Goal: Contribute content: Add original content to the website for others to see

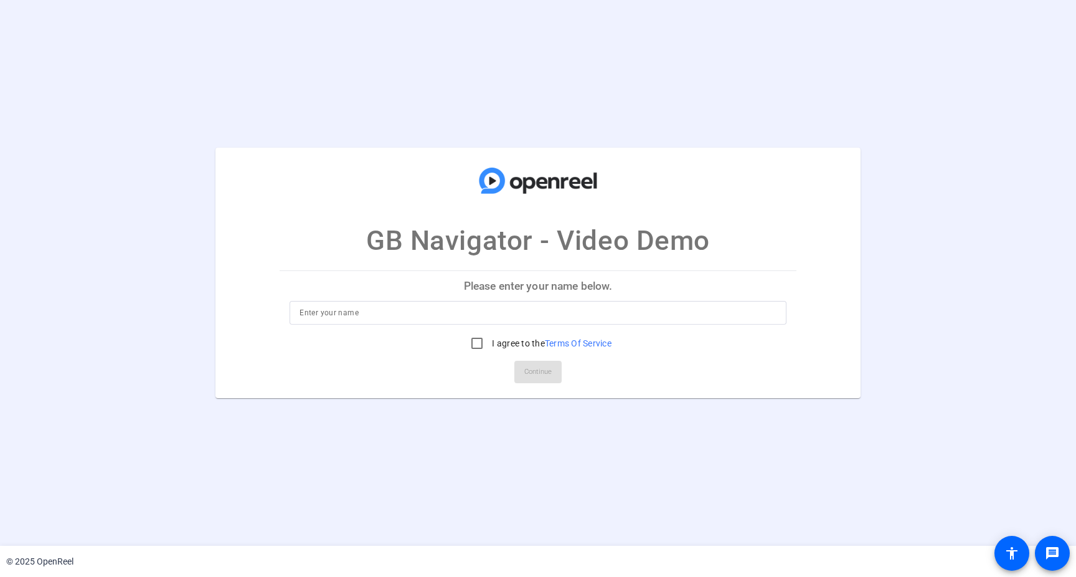
click at [579, 308] on input at bounding box center [538, 312] width 476 height 15
click at [574, 316] on input at bounding box center [538, 312] width 476 height 15
type input "[PERSON_NAME]"
click at [480, 339] on input "I agree to the Terms Of Service" at bounding box center [477, 343] width 25 height 25
checkbox input "true"
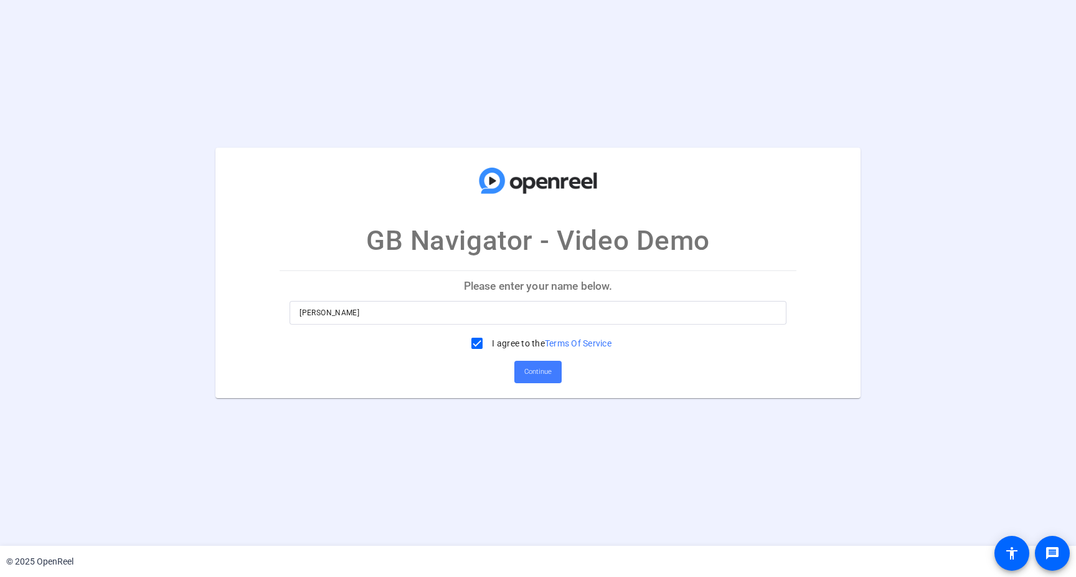
click at [523, 374] on span at bounding box center [537, 372] width 47 height 30
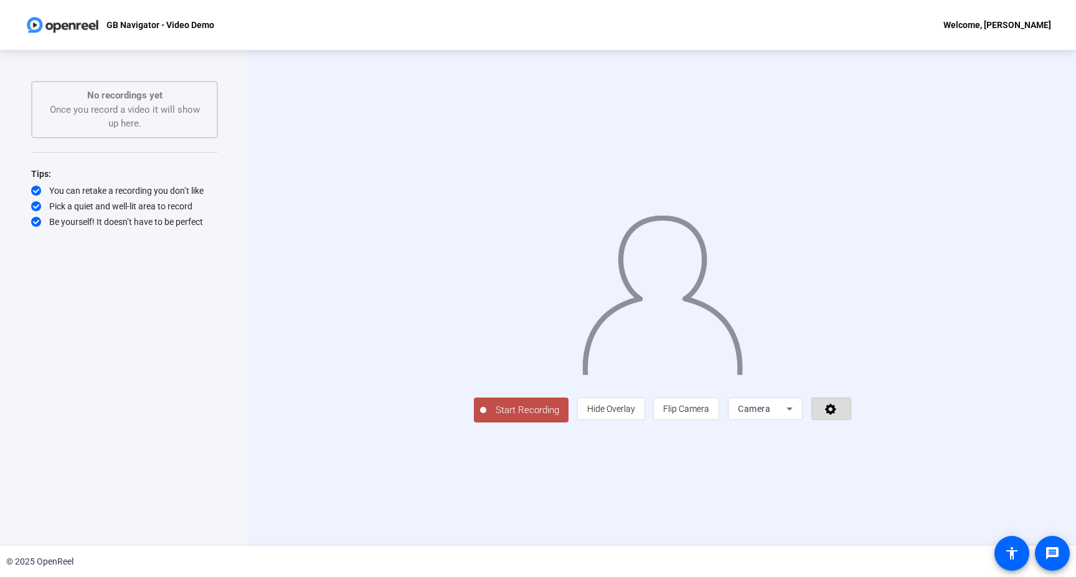
click at [838, 415] on icon at bounding box center [831, 408] width 14 height 12
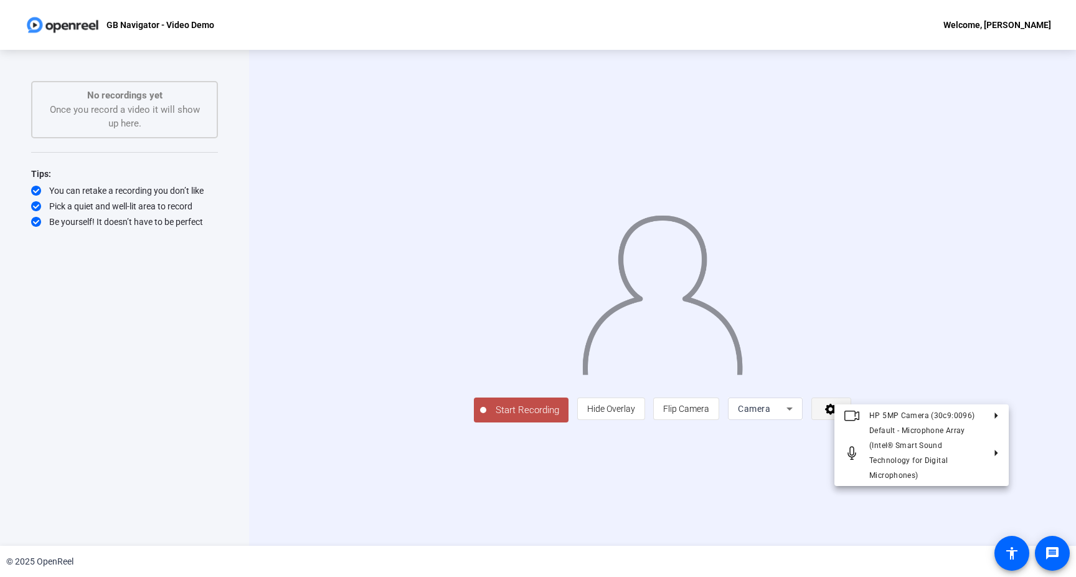
click at [982, 493] on div at bounding box center [538, 288] width 1076 height 577
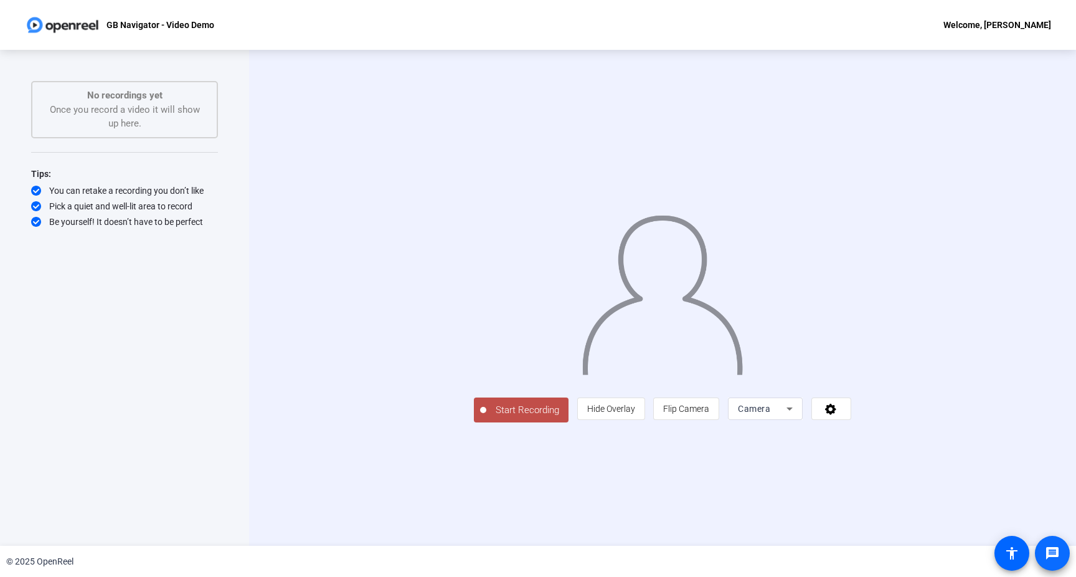
click at [1054, 551] on mat-icon "message" at bounding box center [1052, 553] width 15 height 15
click at [787, 416] on div "Camera" at bounding box center [762, 408] width 49 height 15
click at [920, 429] on mat-option "Screen" at bounding box center [923, 433] width 75 height 25
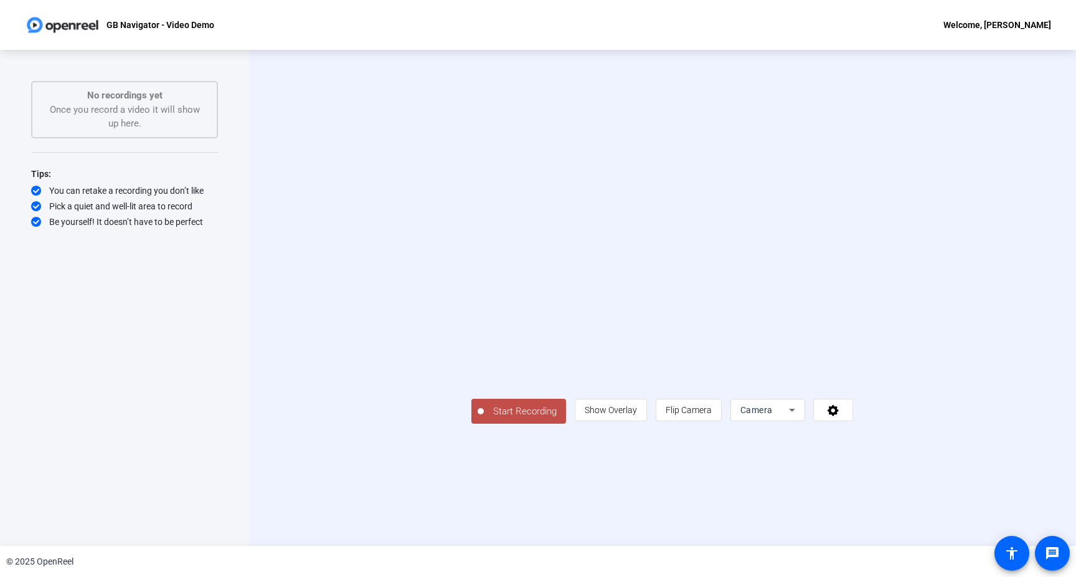
click at [167, 337] on div "Start Recording No recordings yet Once you record a video it will show up here.…" at bounding box center [124, 284] width 187 height 407
